Goal: Task Accomplishment & Management: Use online tool/utility

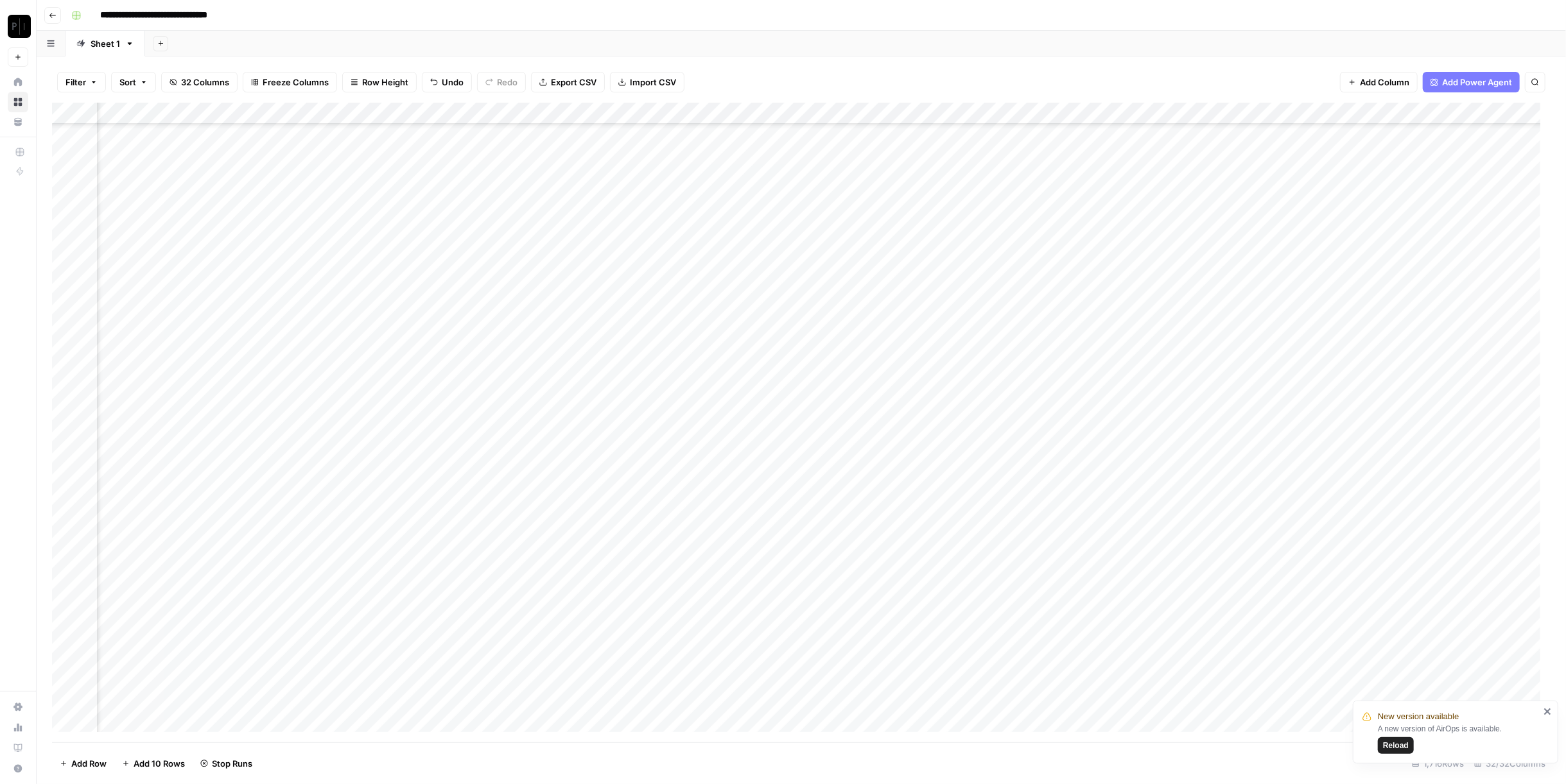
scroll to position [6573, 2020]
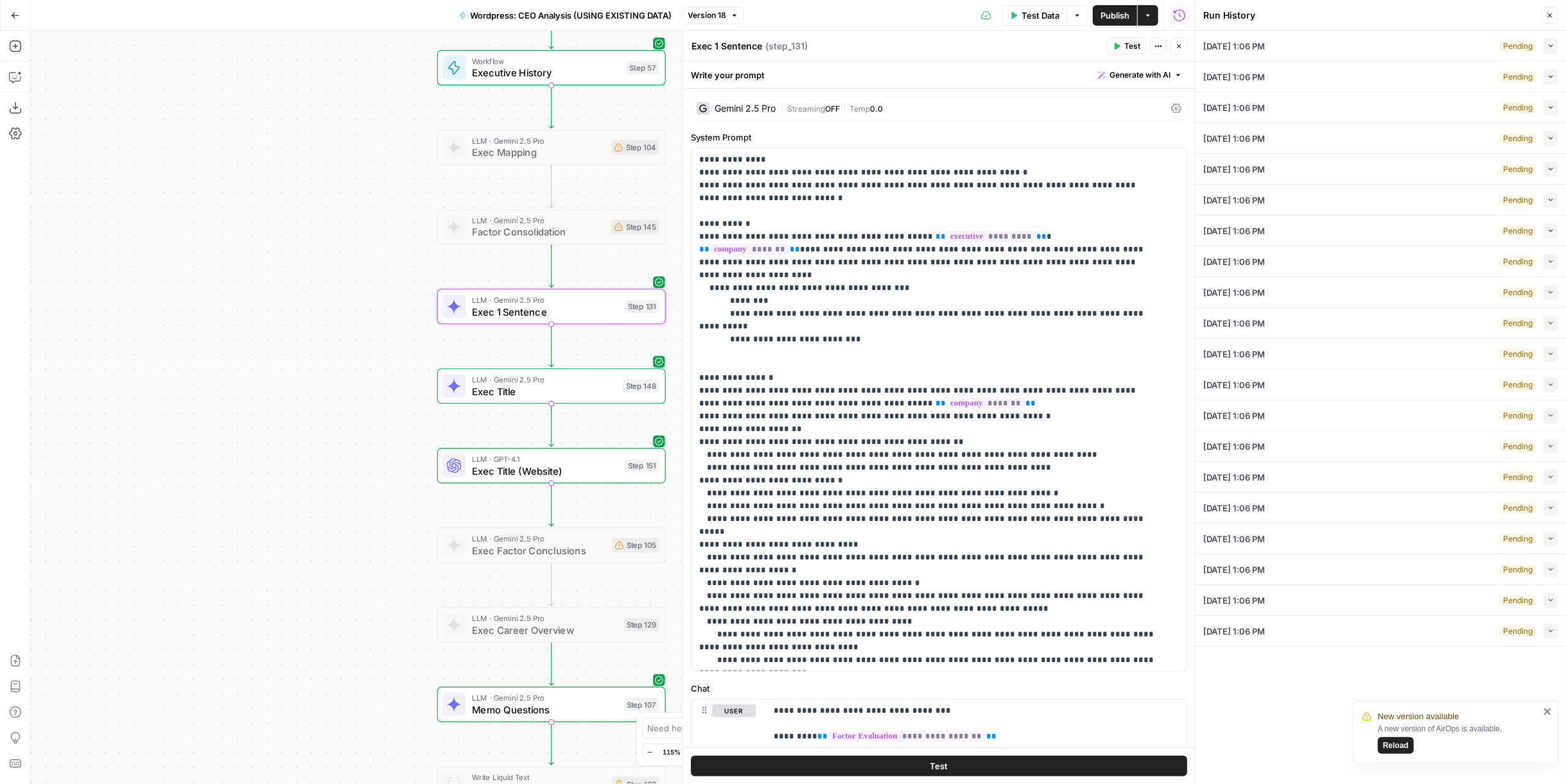
scroll to position [77, 0]
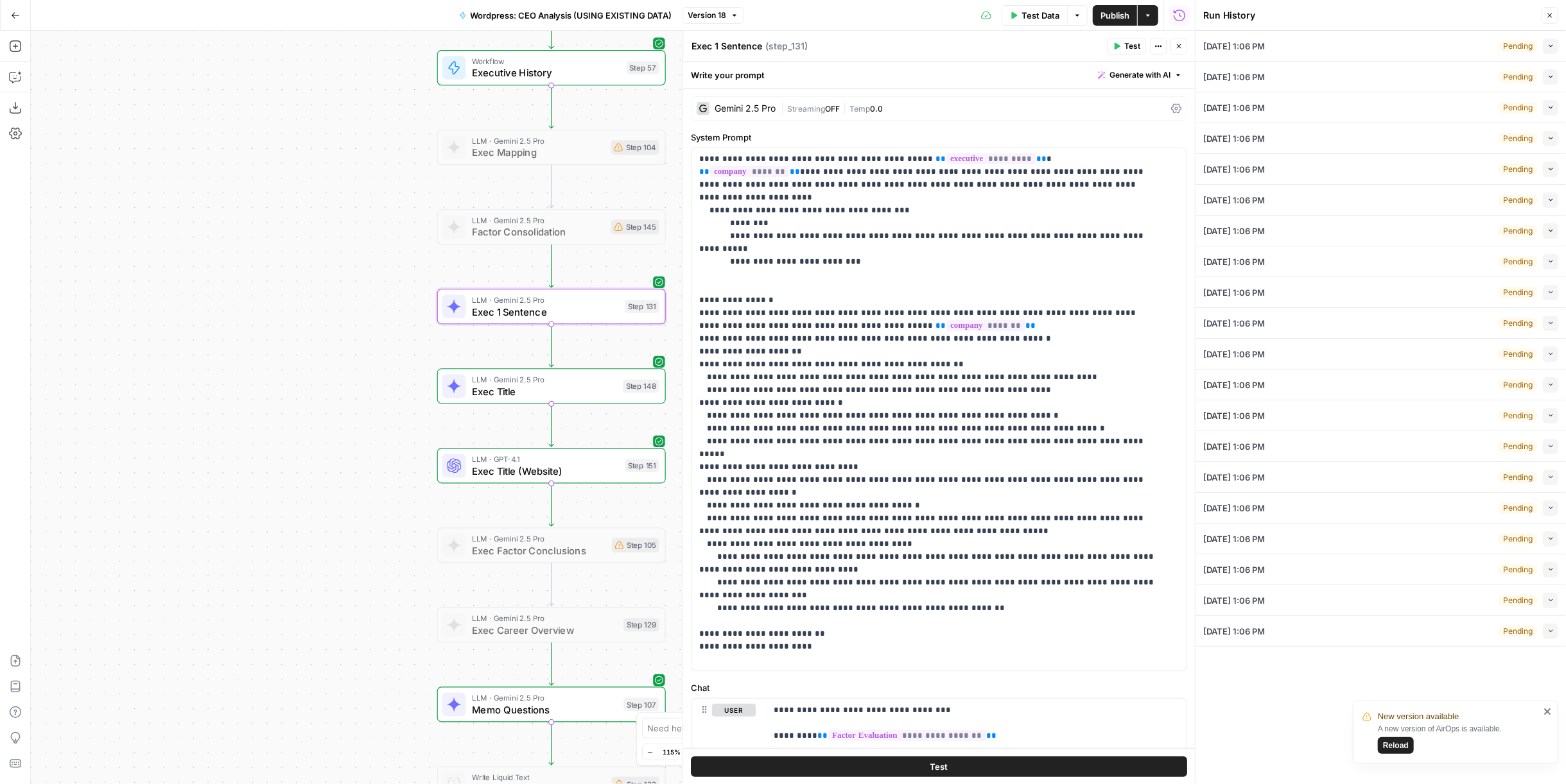
click at [1108, 16] on span "Publish" at bounding box center [1115, 16] width 29 height 13
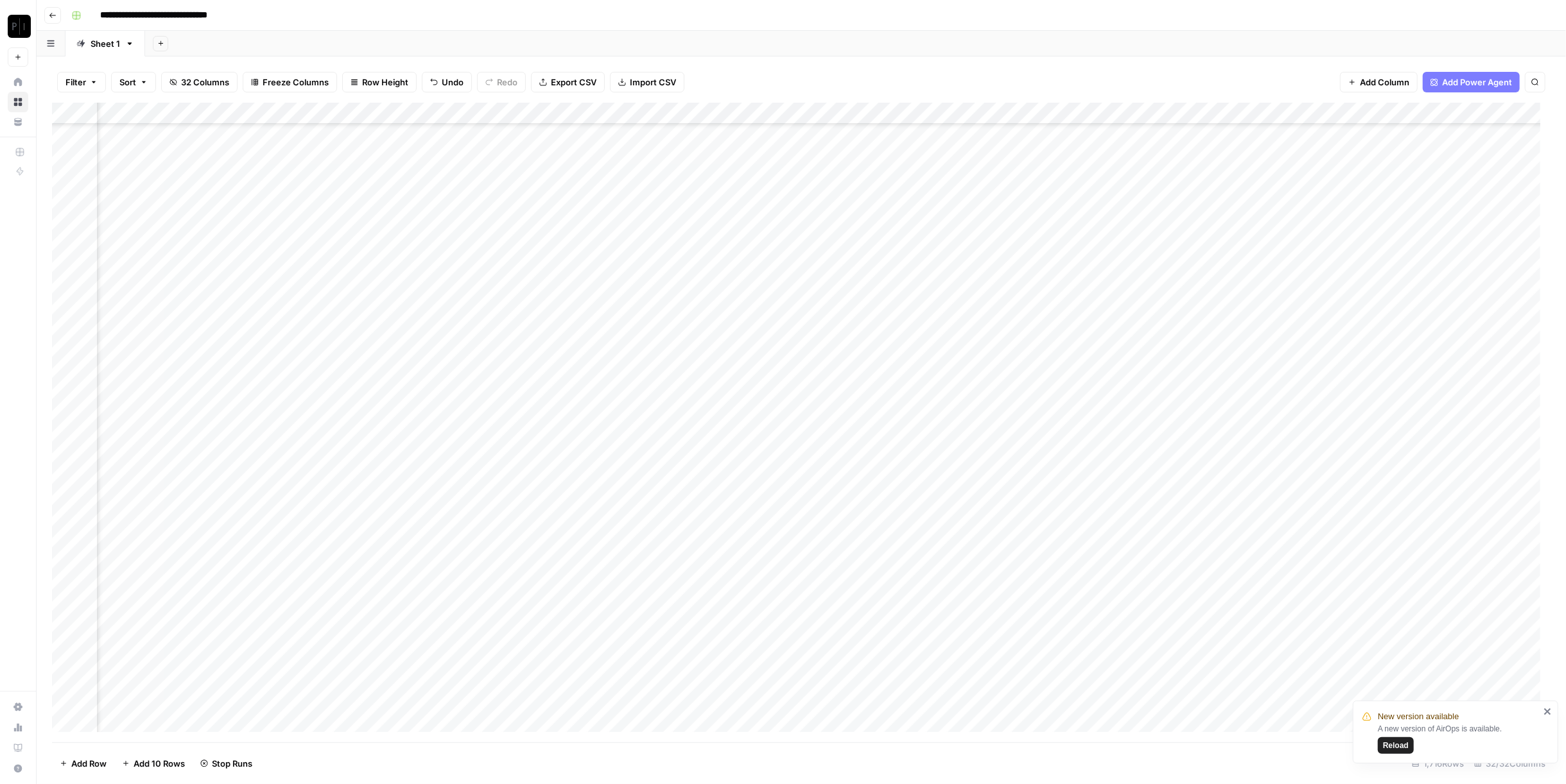
scroll to position [9568, 2020]
click at [1391, 742] on span "Reload" at bounding box center [1396, 745] width 26 height 11
click at [26, 31] on div "P" at bounding box center [19, 26] width 23 height 23
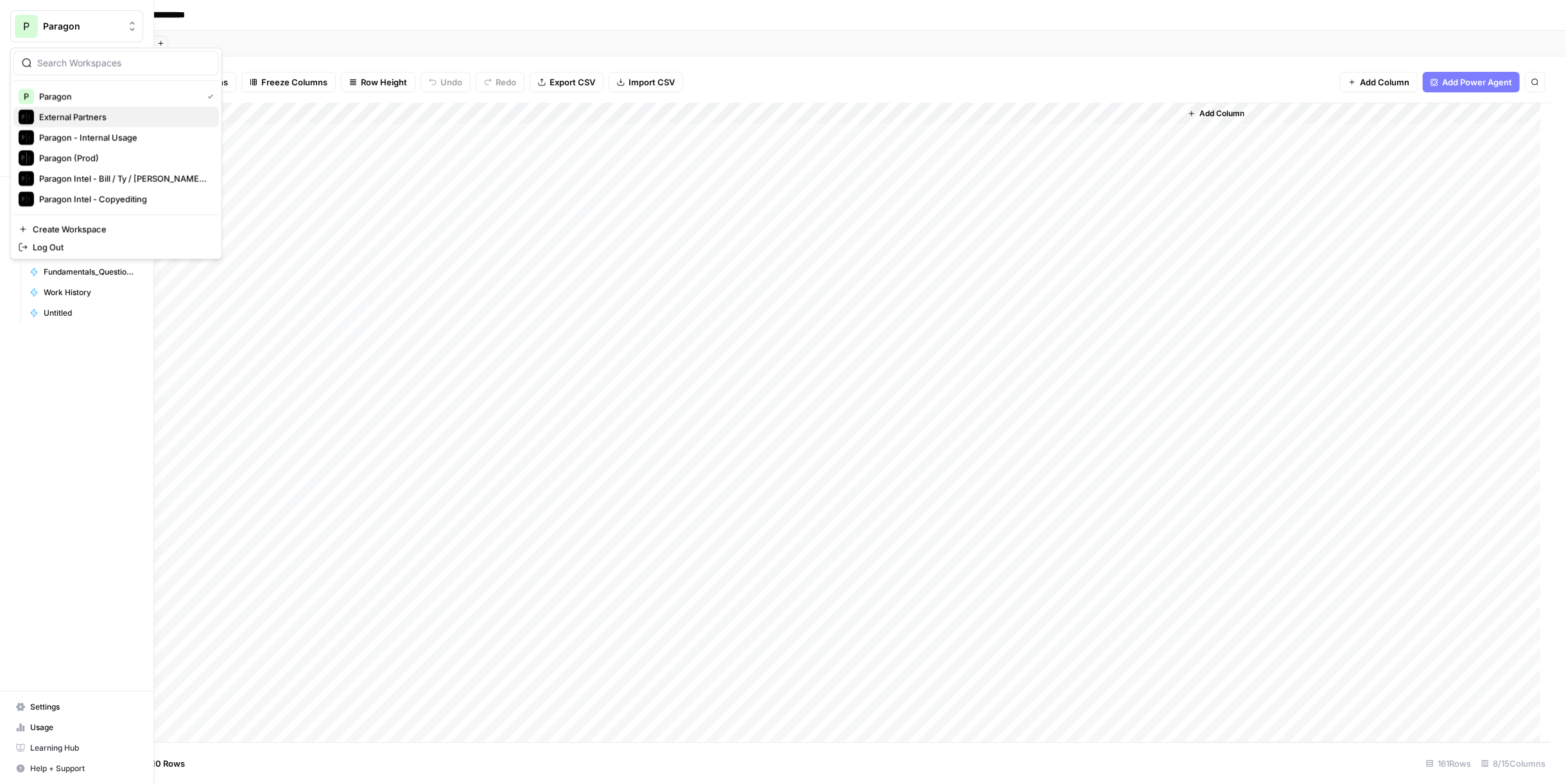
click at [97, 115] on span "External Partners" at bounding box center [124, 117] width 170 height 13
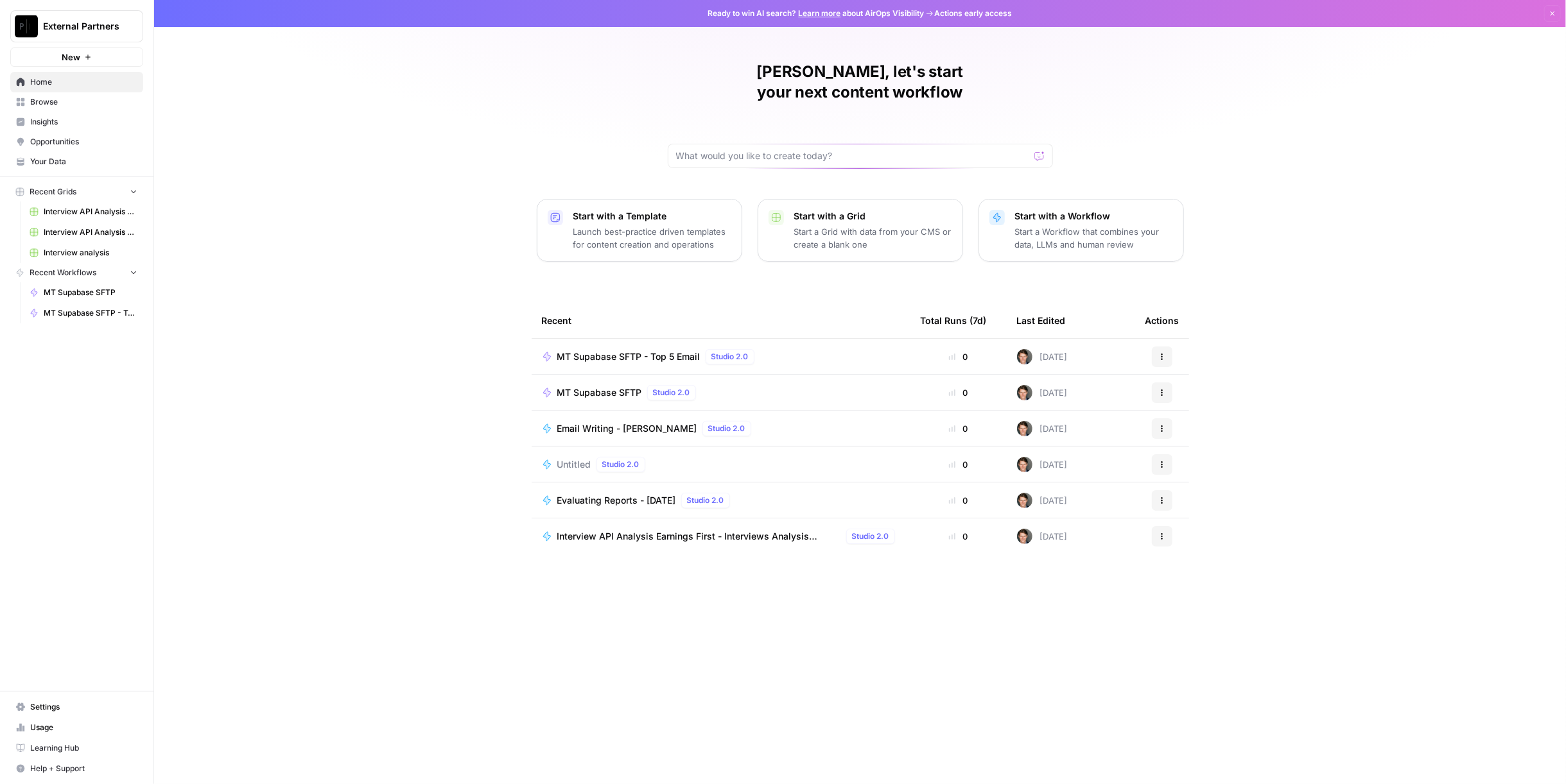
click at [669, 350] on span "MT Supabase SFTP - Top 5 Email" at bounding box center [629, 357] width 143 height 13
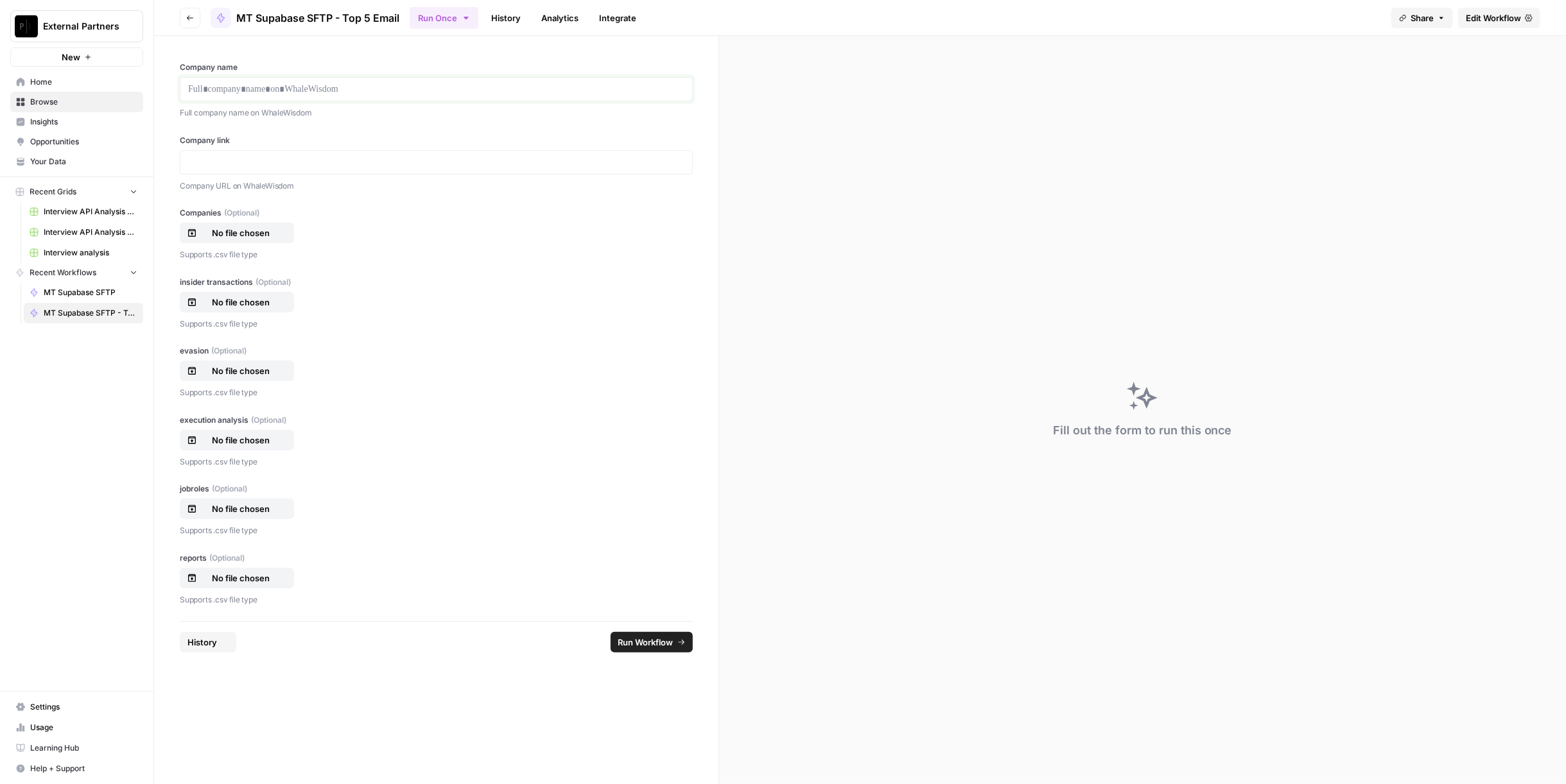
click at [328, 84] on p at bounding box center [436, 89] width 496 height 13
click at [332, 156] on p at bounding box center [436, 163] width 496 height 13
click at [269, 90] on p at bounding box center [436, 89] width 496 height 13
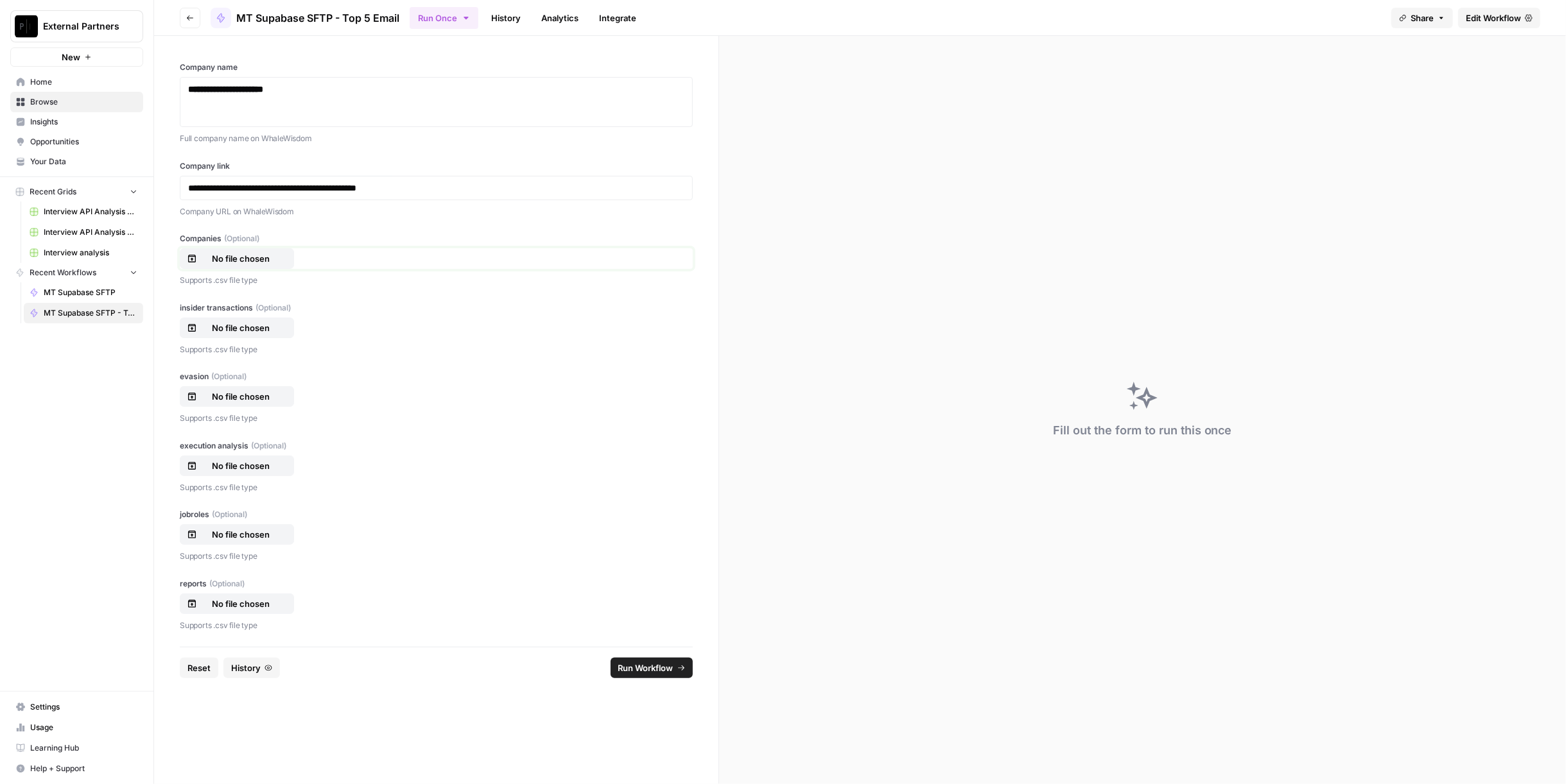
click at [250, 258] on p "No file chosen" at bounding box center [241, 258] width 82 height 13
click at [390, 90] on h1 "**********" at bounding box center [436, 89] width 496 height 13
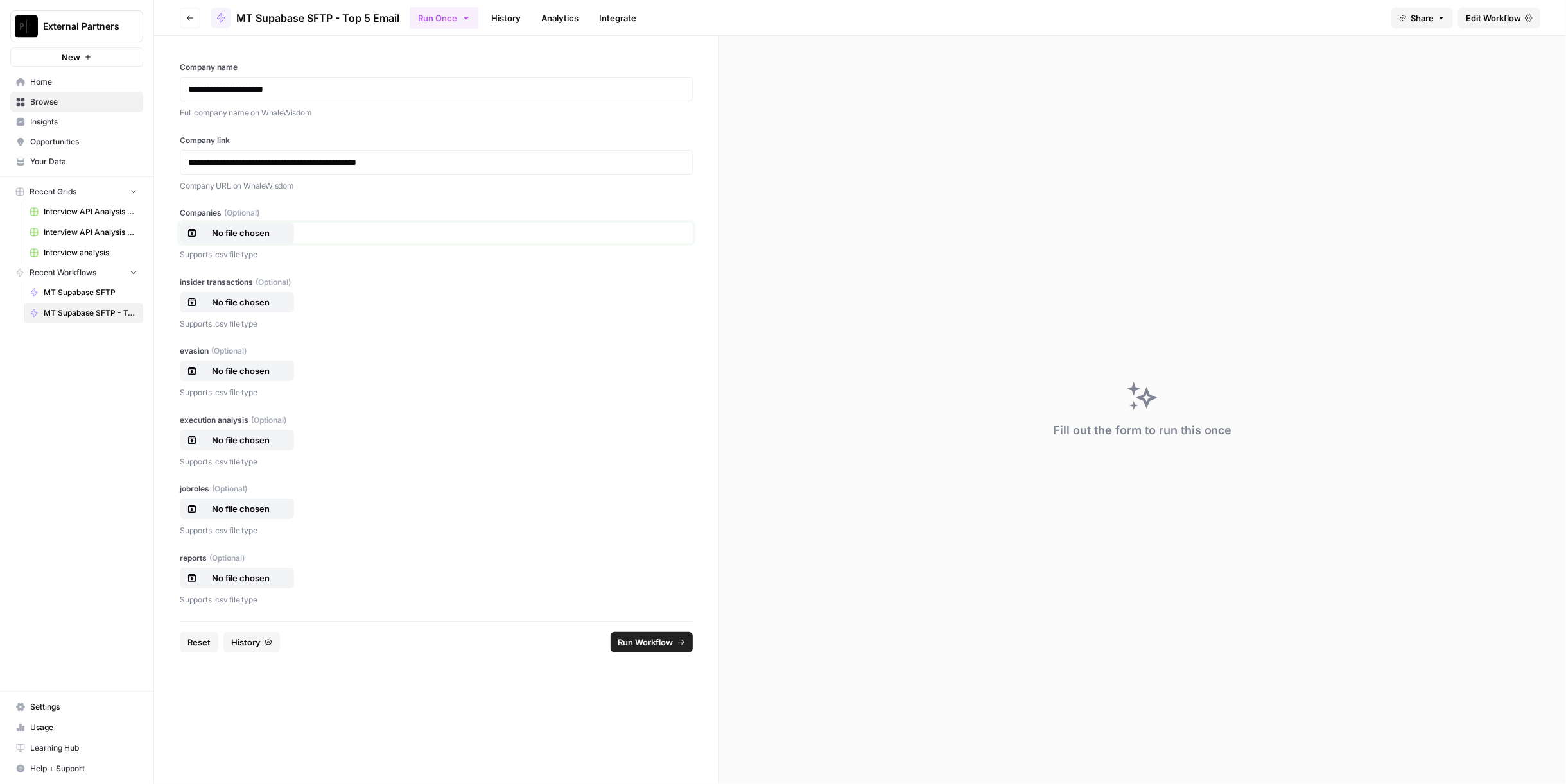
click at [259, 236] on p "No file chosen" at bounding box center [241, 233] width 82 height 13
click at [254, 298] on p "No file chosen" at bounding box center [241, 302] width 82 height 13
click at [232, 362] on button "No file chosen" at bounding box center [237, 371] width 115 height 21
click at [232, 441] on p "No file chosen" at bounding box center [241, 440] width 82 height 13
click at [254, 504] on p "No file chosen" at bounding box center [241, 509] width 82 height 13
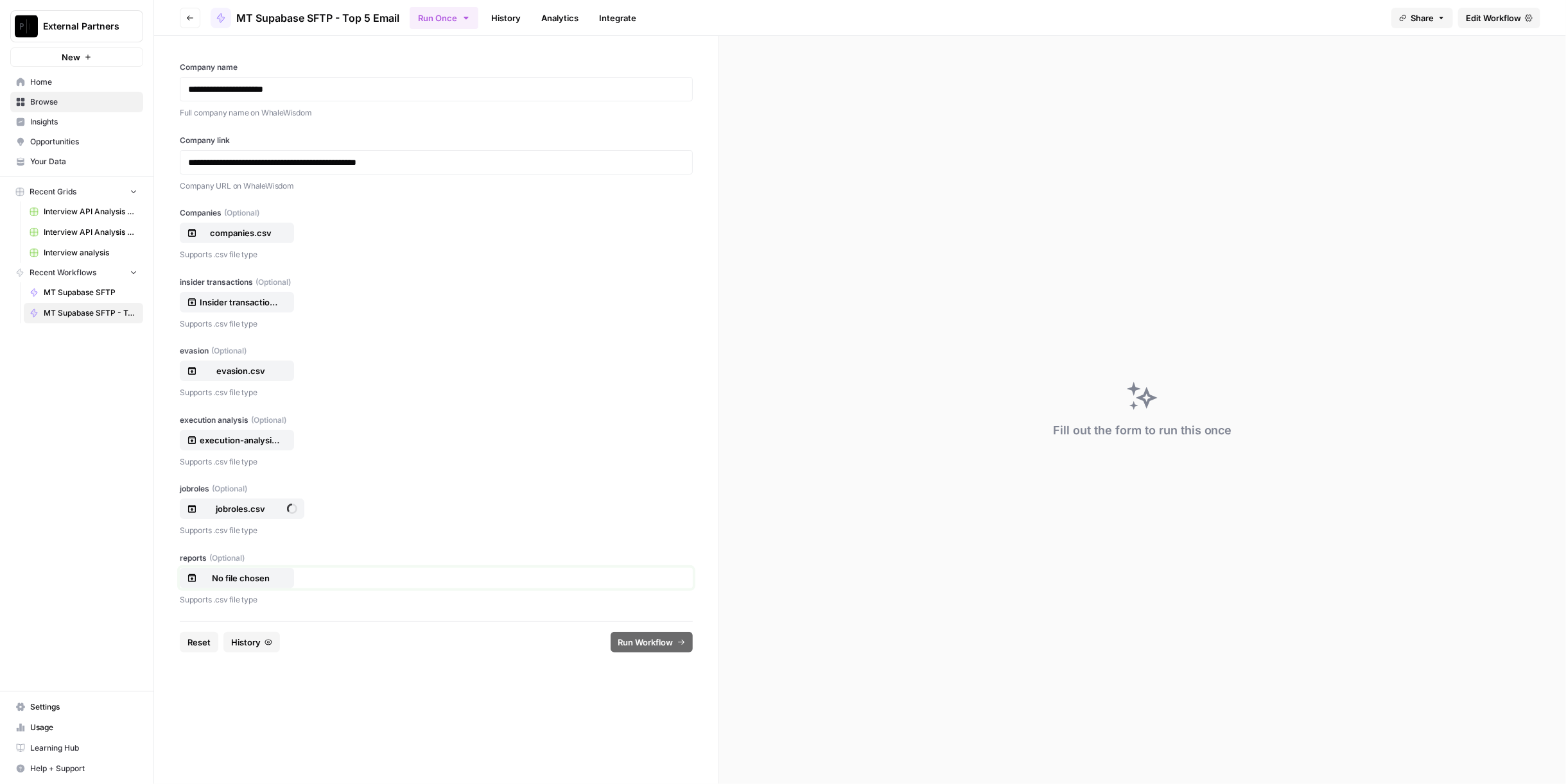
click at [251, 572] on p "No file chosen" at bounding box center [241, 579] width 82 height 13
click at [663, 644] on span "Run Workflow" at bounding box center [645, 642] width 55 height 13
click at [511, 21] on link "History" at bounding box center [506, 18] width 45 height 21
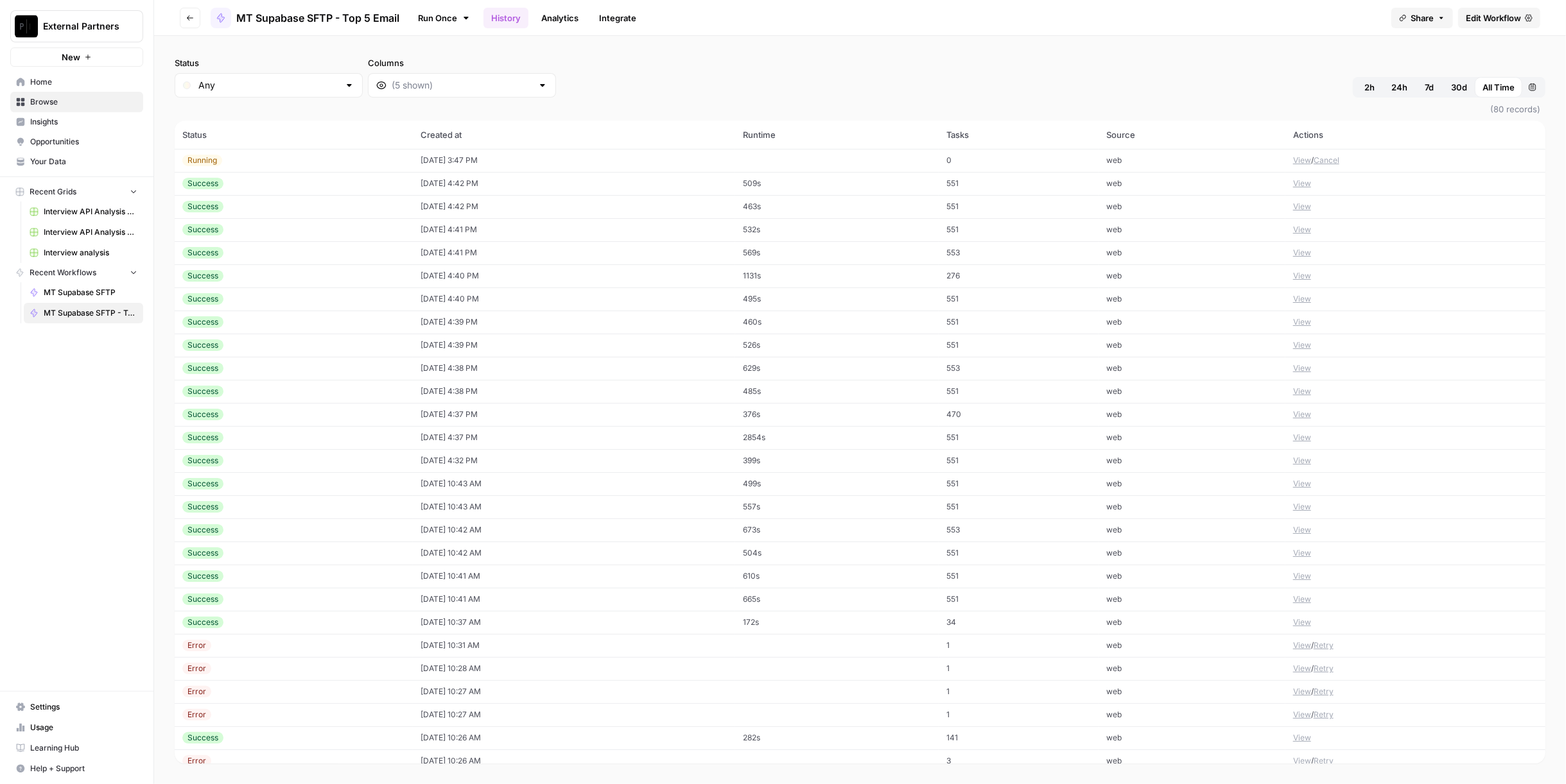
click at [1293, 161] on button "View" at bounding box center [1302, 160] width 18 height 11
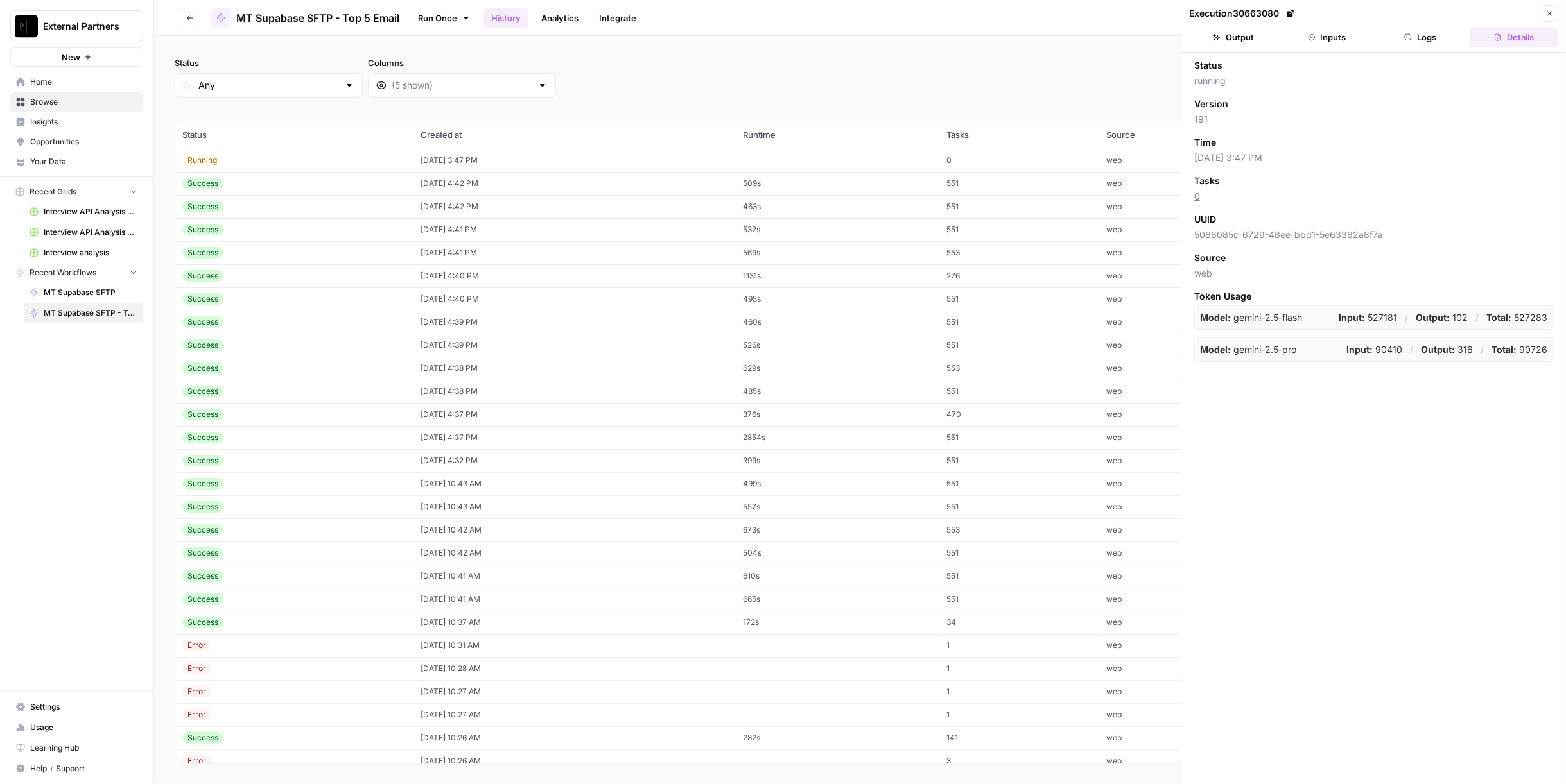
click at [1421, 39] on button "Logs" at bounding box center [1421, 37] width 89 height 21
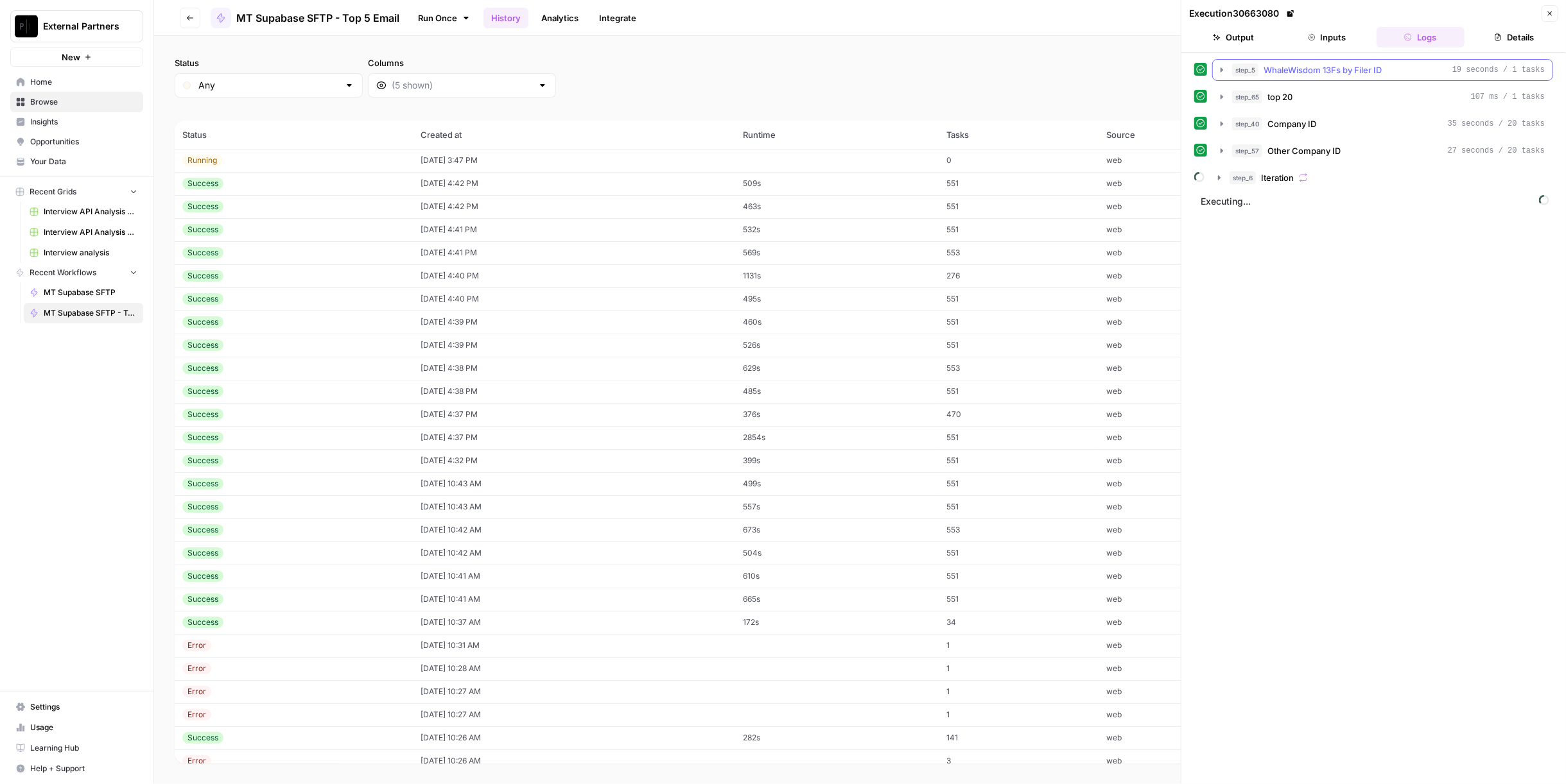
click at [1381, 70] on span "WhaleWisdom 13Fs by Filer ID" at bounding box center [1322, 70] width 118 height 13
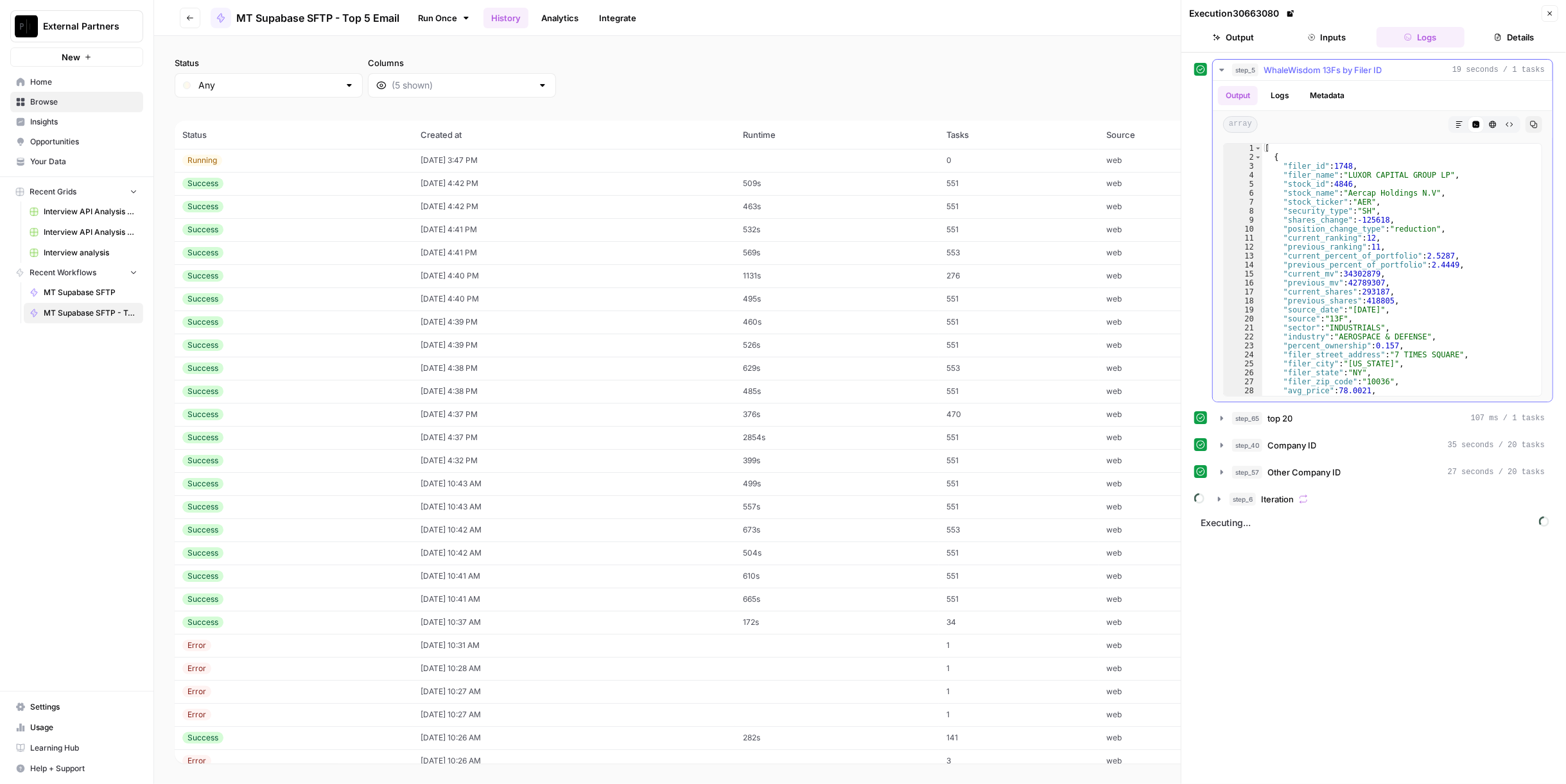
click at [1381, 70] on span "WhaleWisdom 13Fs by Filer ID" at bounding box center [1322, 70] width 118 height 13
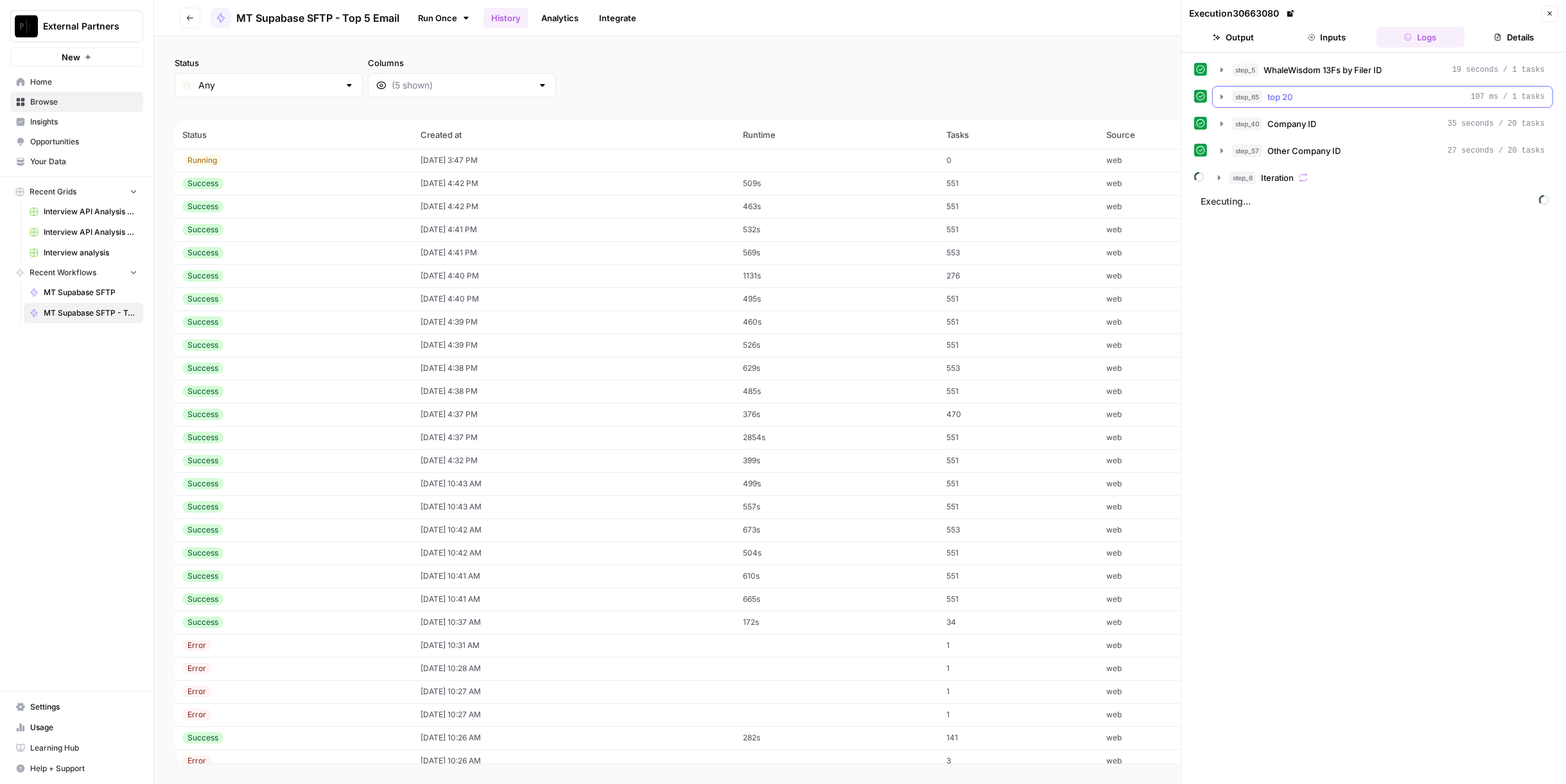
click at [1365, 92] on div "step_65 top 20 107 ms / 1 tasks" at bounding box center [1388, 97] width 312 height 13
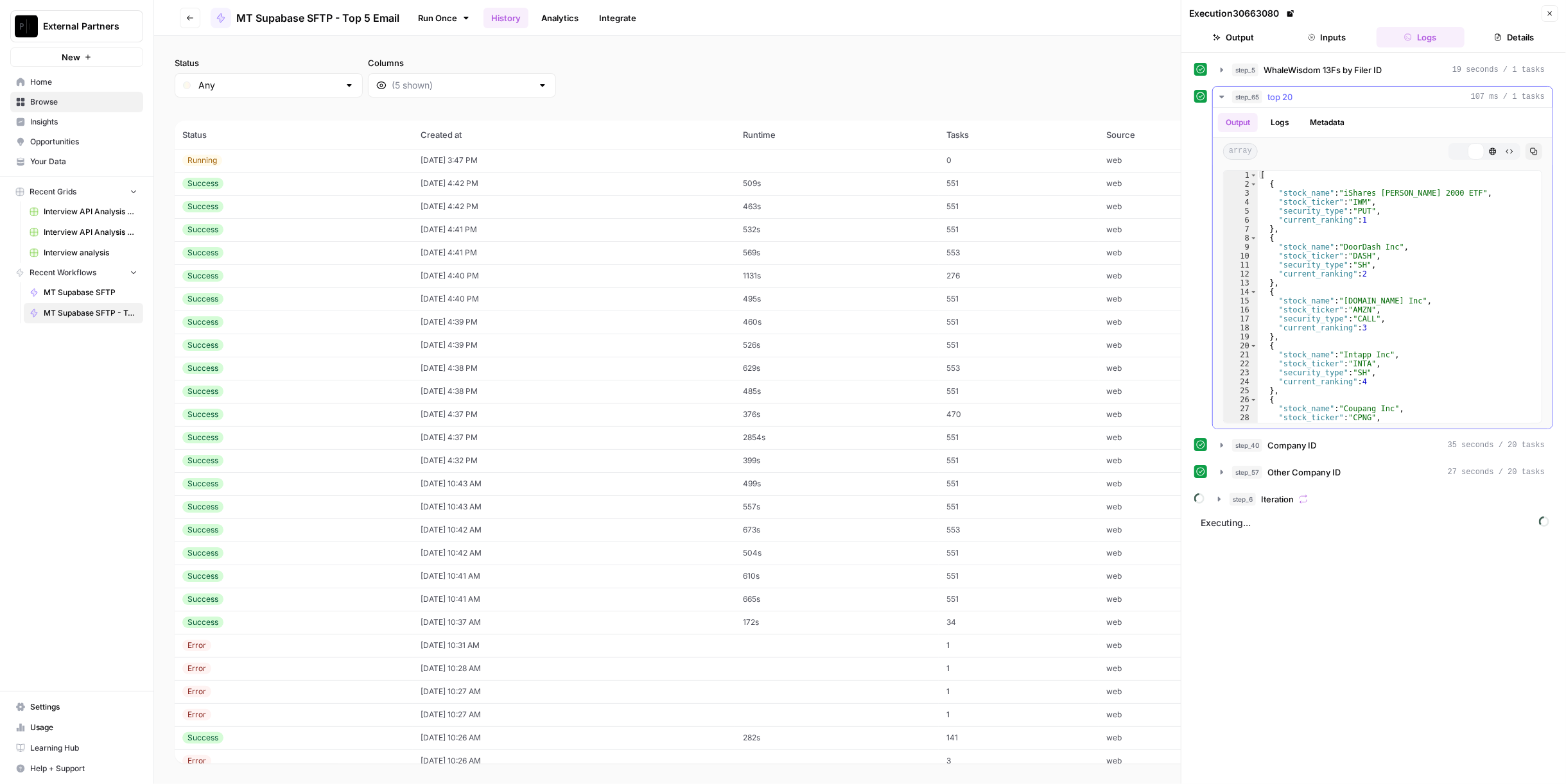
click at [1360, 97] on div "step_65 top 20 107 ms / 1 tasks" at bounding box center [1388, 97] width 312 height 13
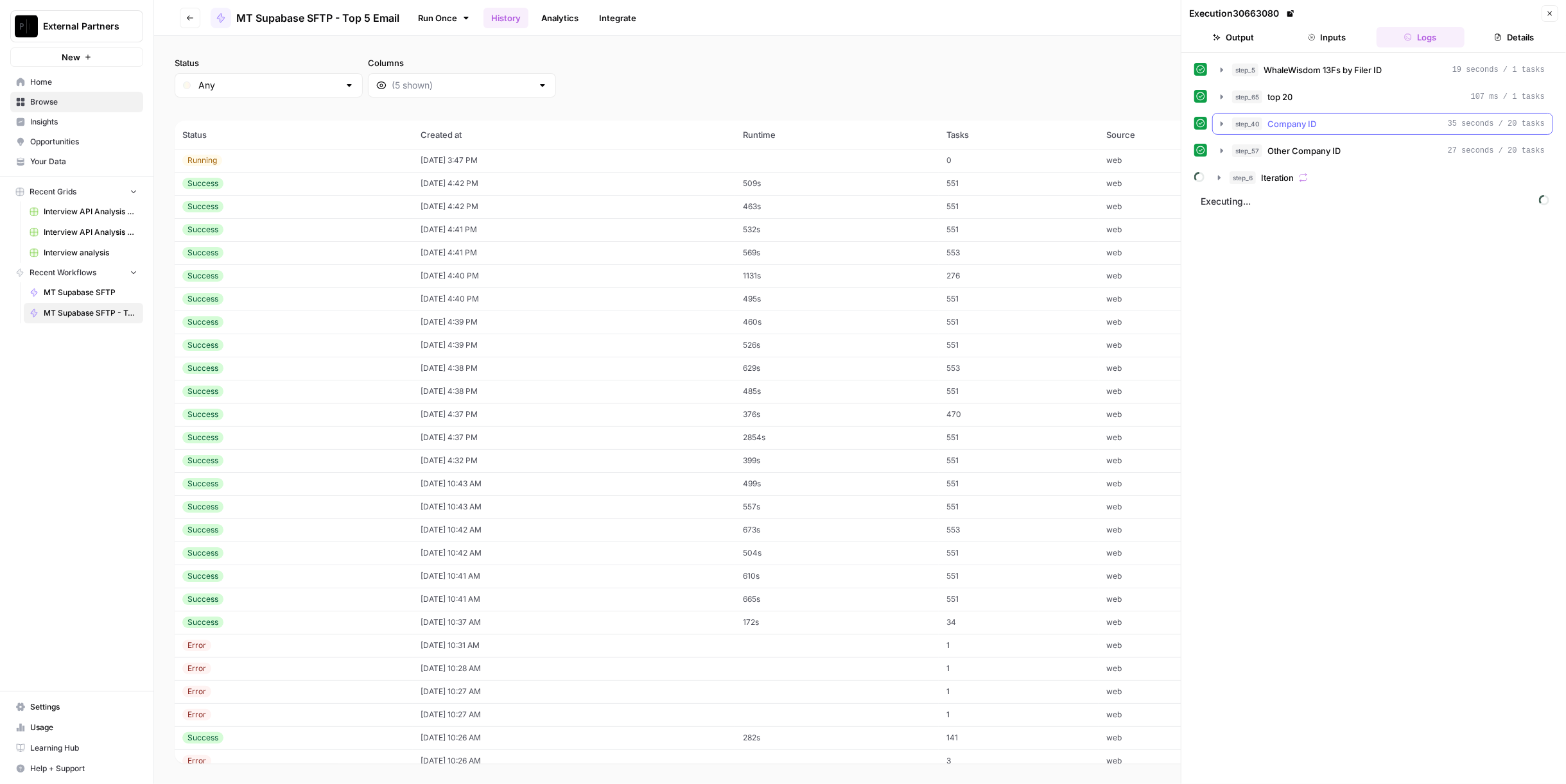
click at [1359, 91] on div "step_65 top 20 107 ms / 1 tasks" at bounding box center [1388, 97] width 312 height 13
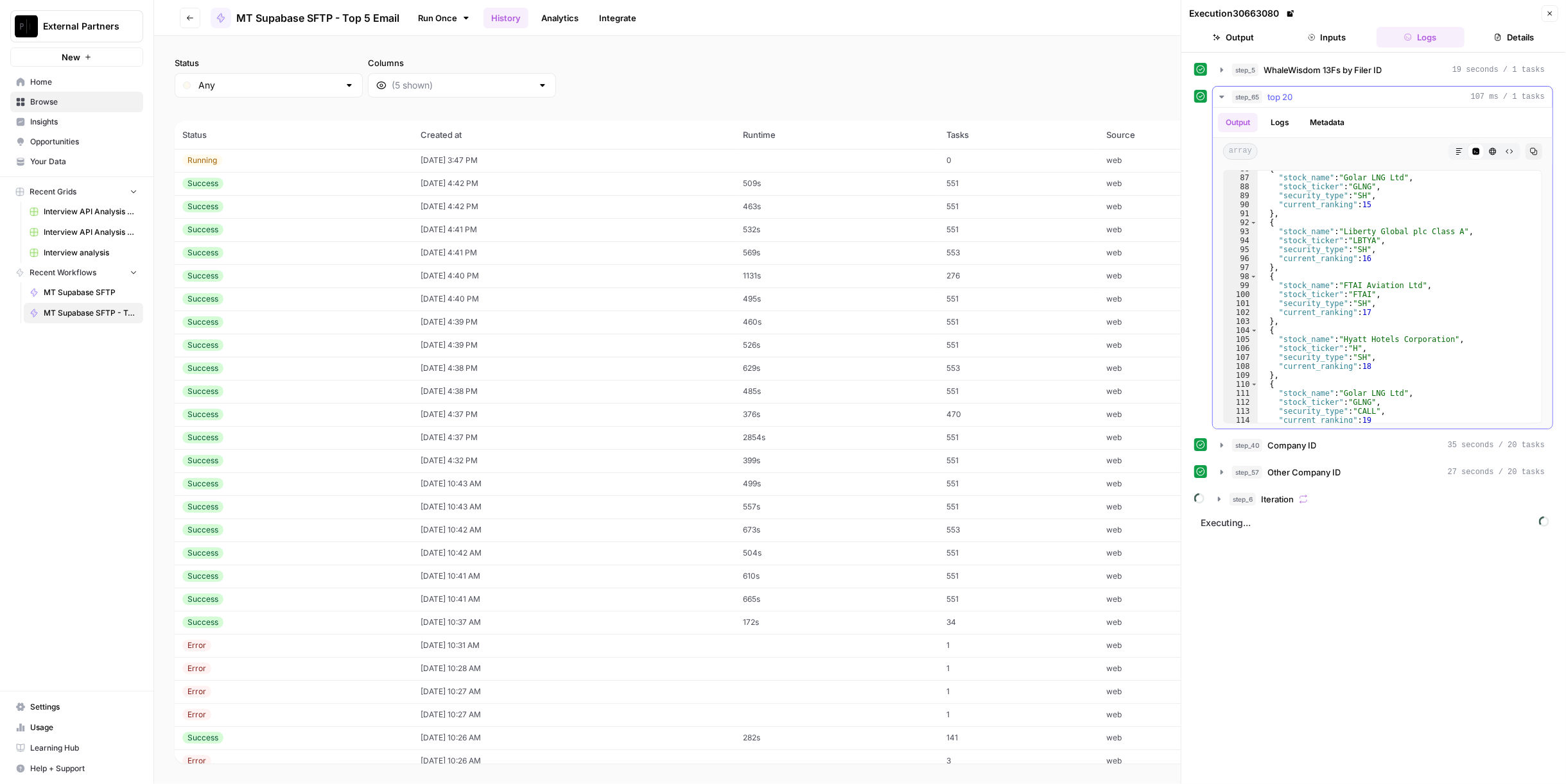
scroll to position [843, 0]
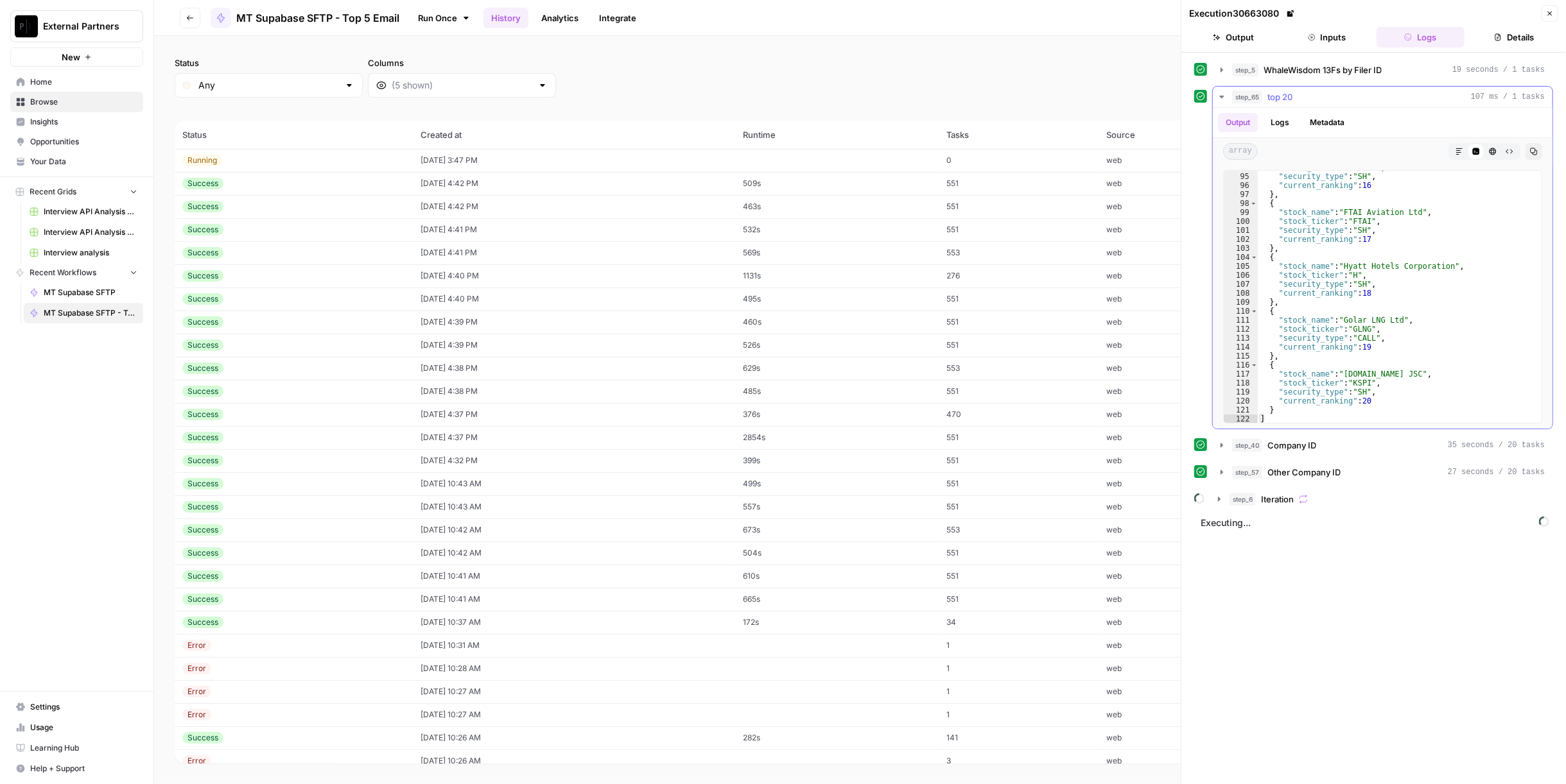
click at [1362, 91] on div "step_65 top 20 107 ms / 1 tasks" at bounding box center [1388, 97] width 312 height 13
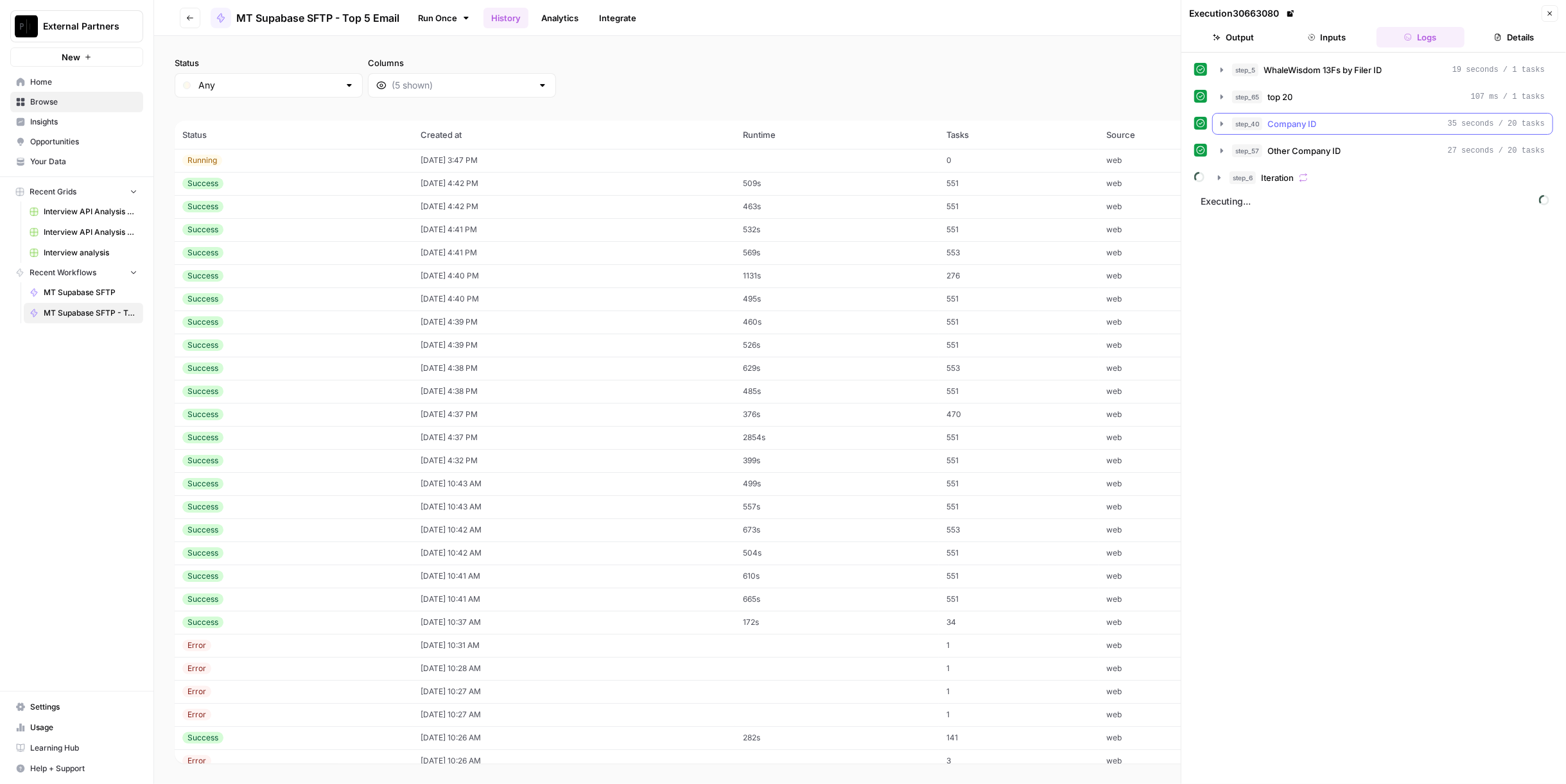
click at [1332, 120] on div "step_40 Company ID 35 seconds / 20 tasks" at bounding box center [1388, 124] width 312 height 13
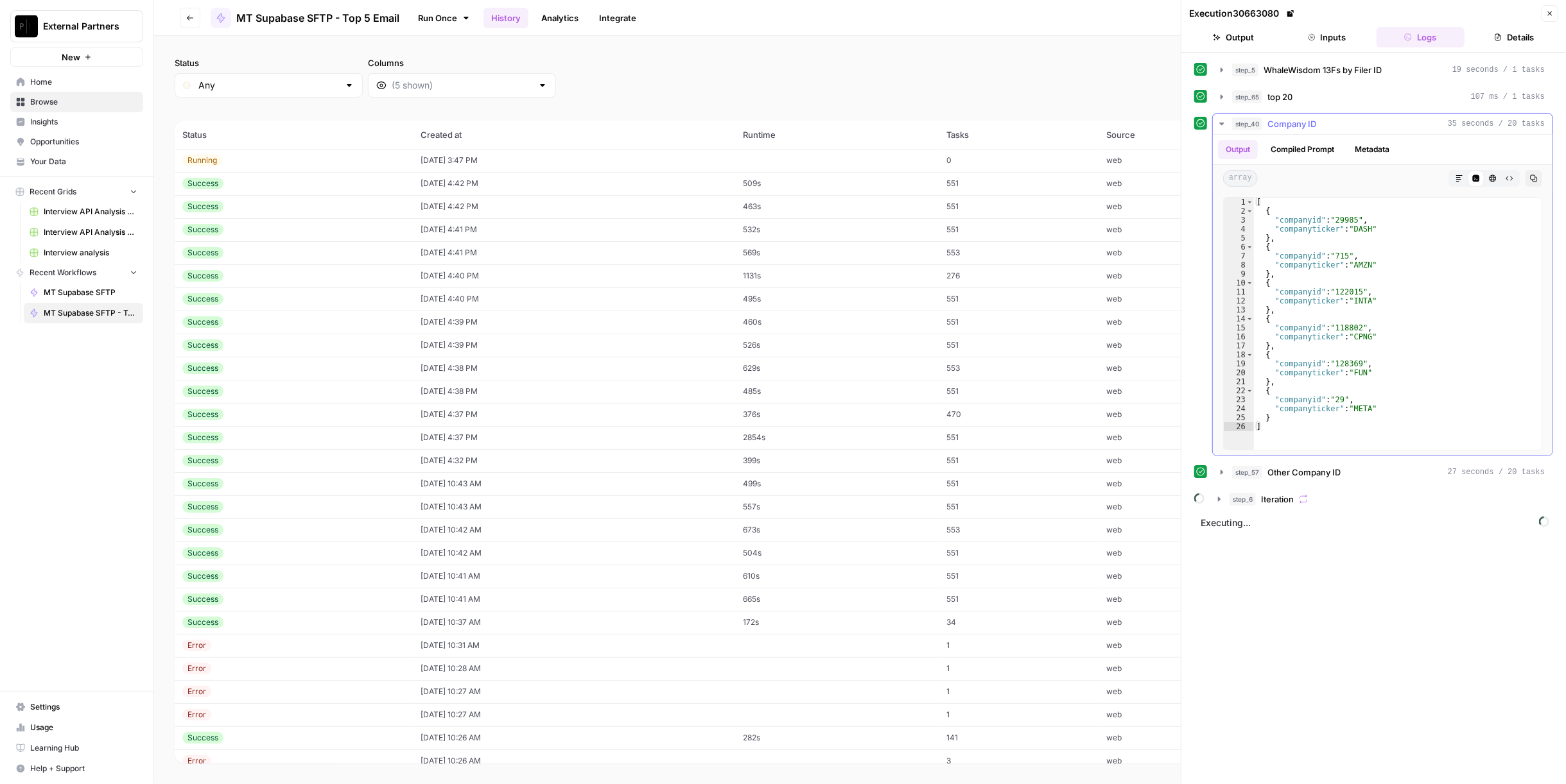
click at [1332, 120] on div "step_40 Company ID 35 seconds / 20 tasks" at bounding box center [1388, 124] width 312 height 13
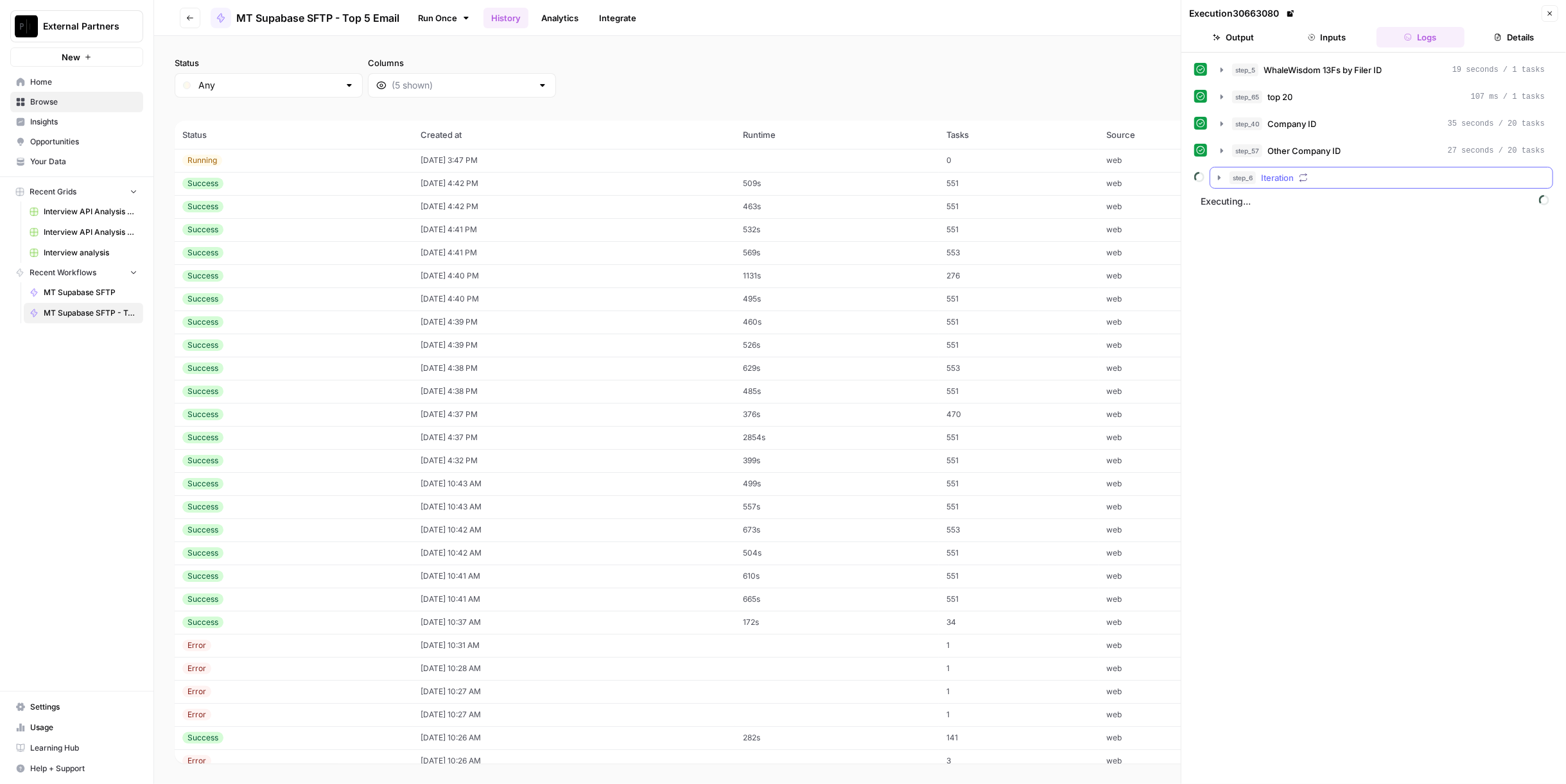
click at [1358, 173] on div "step_6 Iteration" at bounding box center [1387, 178] width 315 height 13
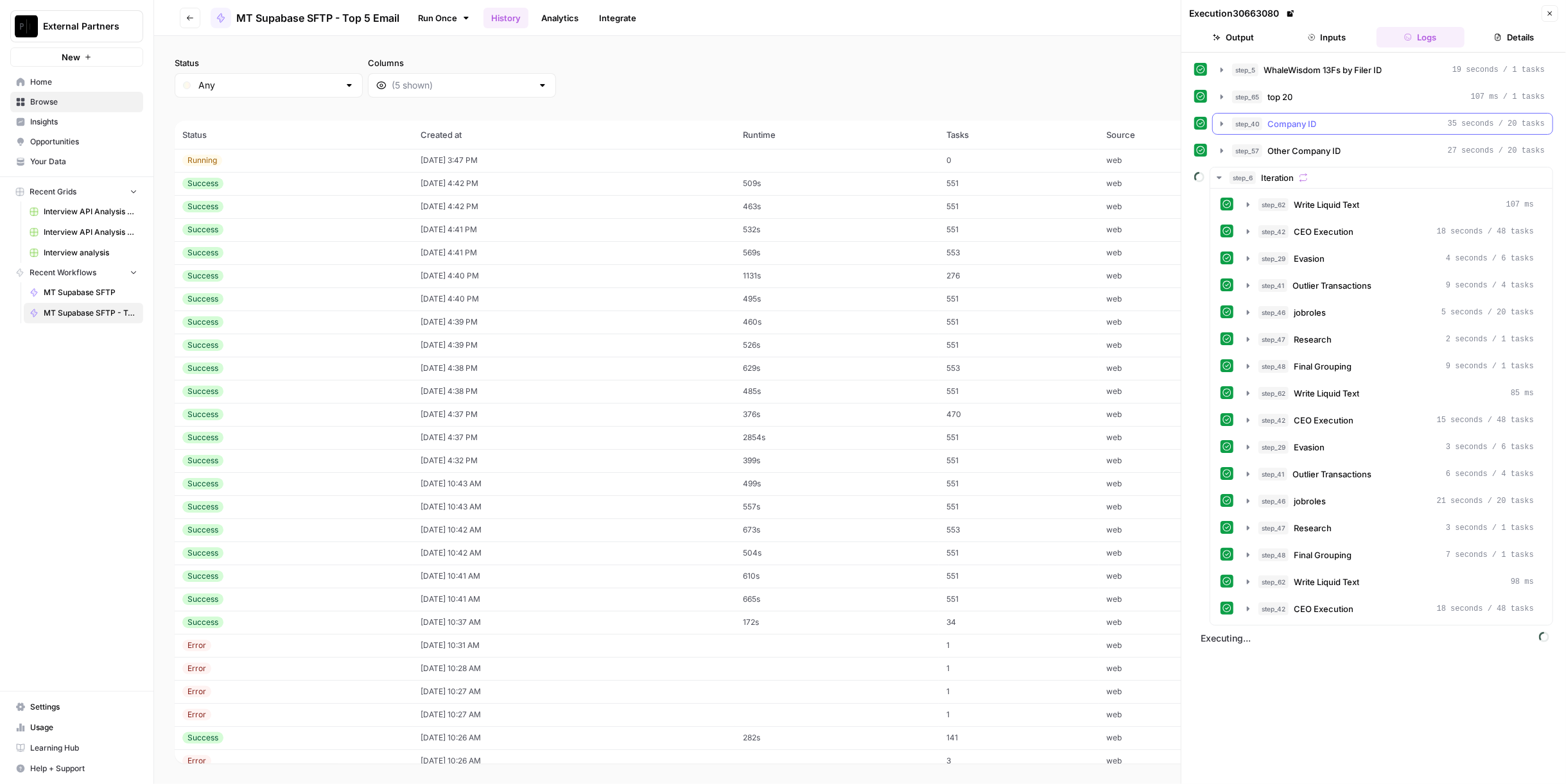
click at [1353, 119] on div "step_40 Company ID 35 seconds / 20 tasks" at bounding box center [1388, 124] width 312 height 13
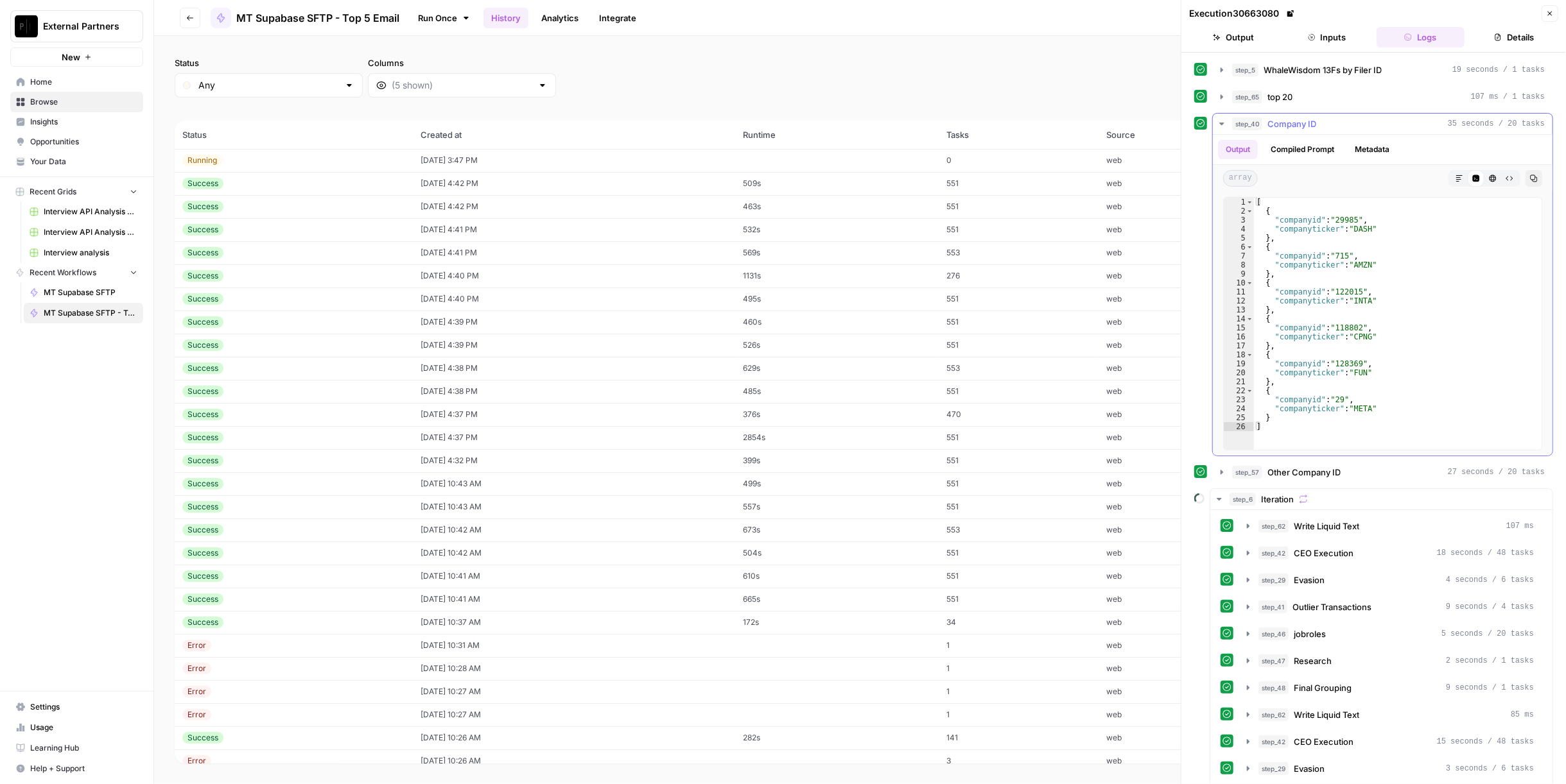
click at [1353, 119] on div "step_40 Company ID 35 seconds / 20 tasks" at bounding box center [1388, 124] width 312 height 13
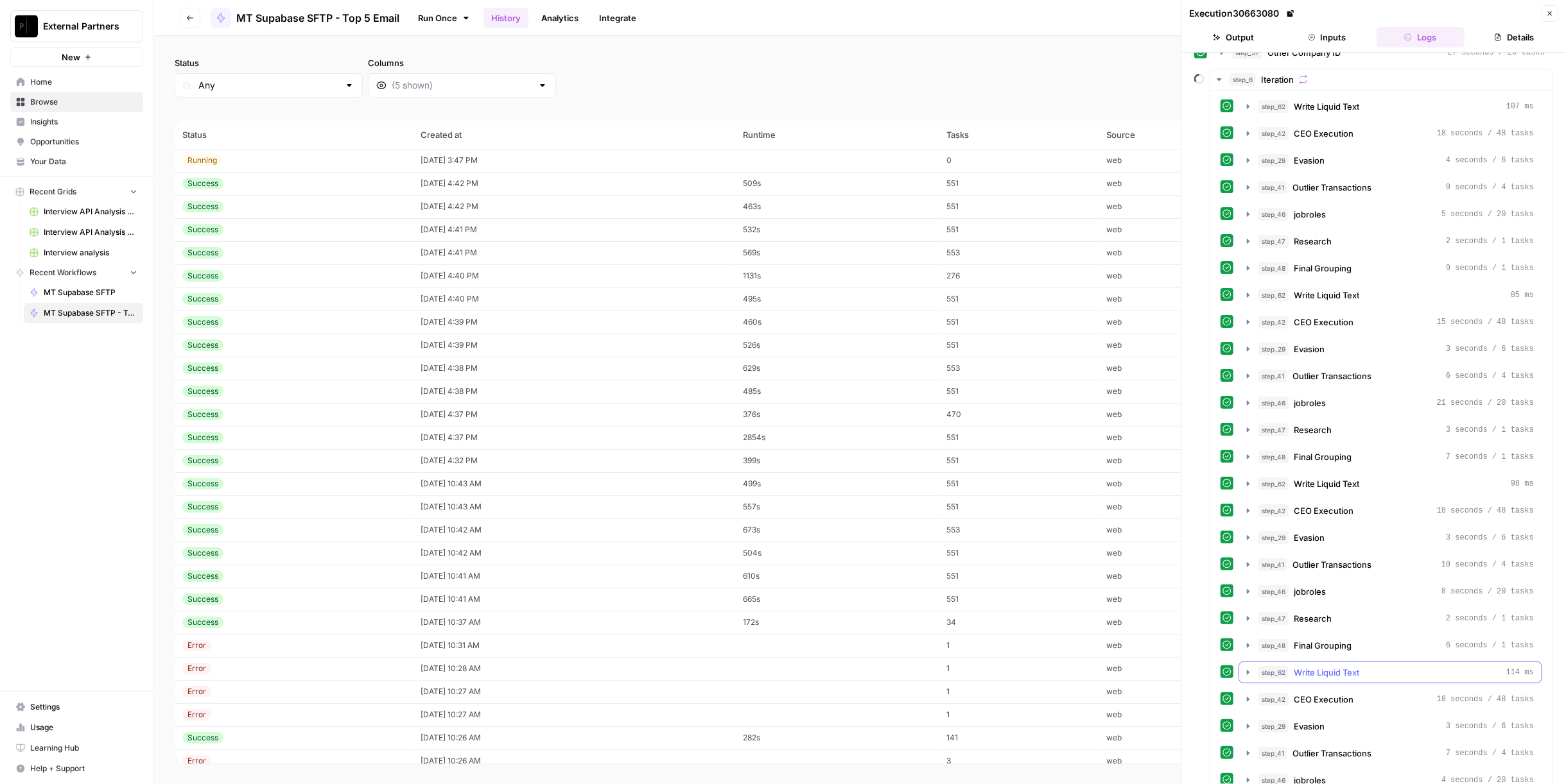
scroll to position [125, 0]
